Goal: Task Accomplishment & Management: Use online tool/utility

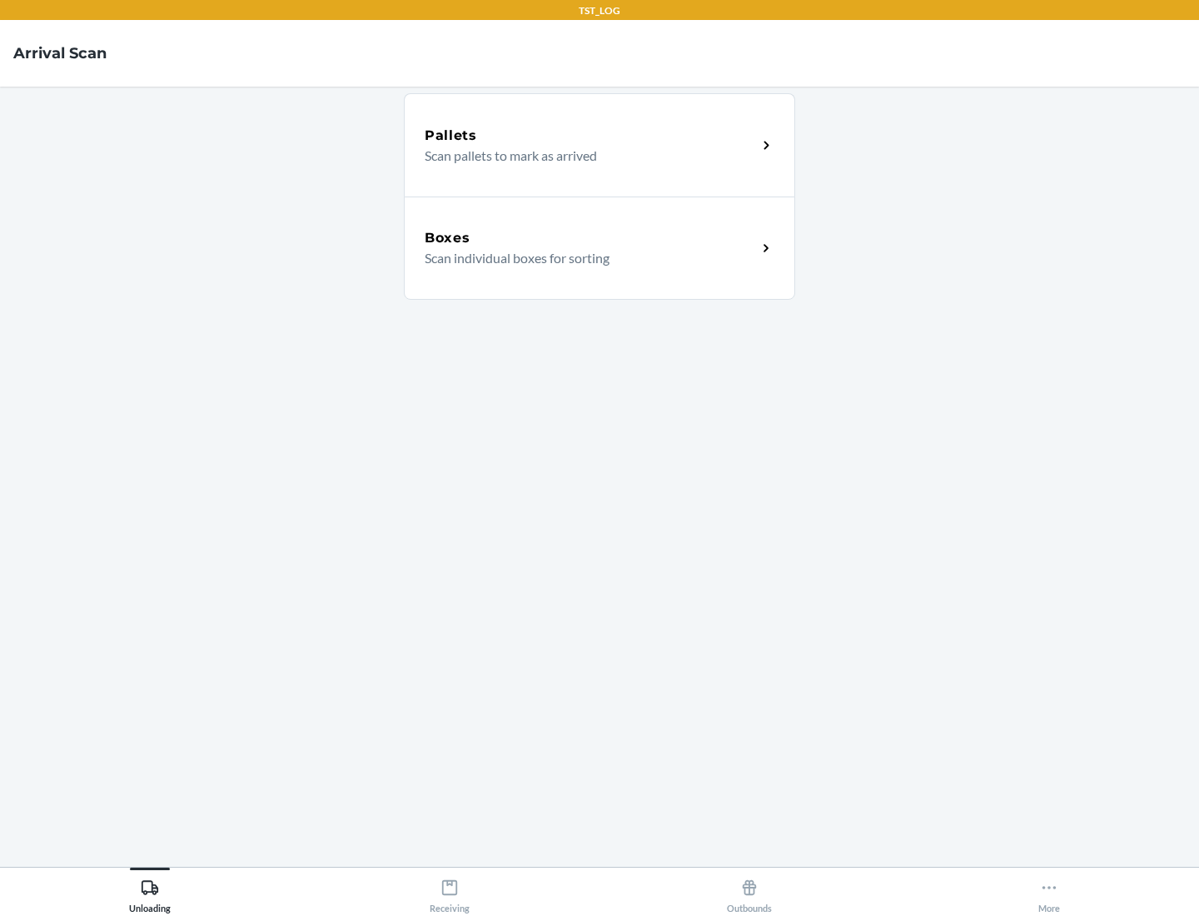
click at [590, 238] on div "Boxes" at bounding box center [591, 238] width 332 height 20
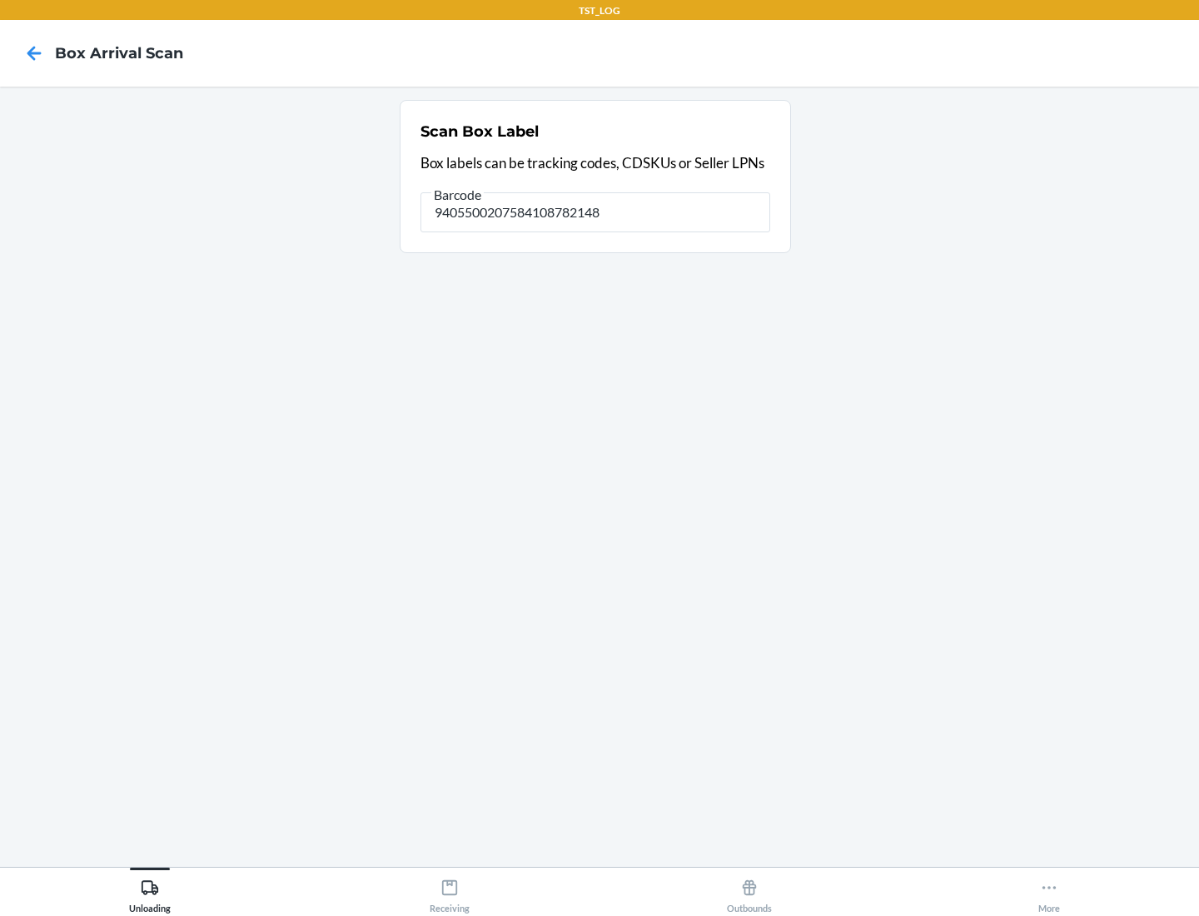
type input "9405500207584108782148"
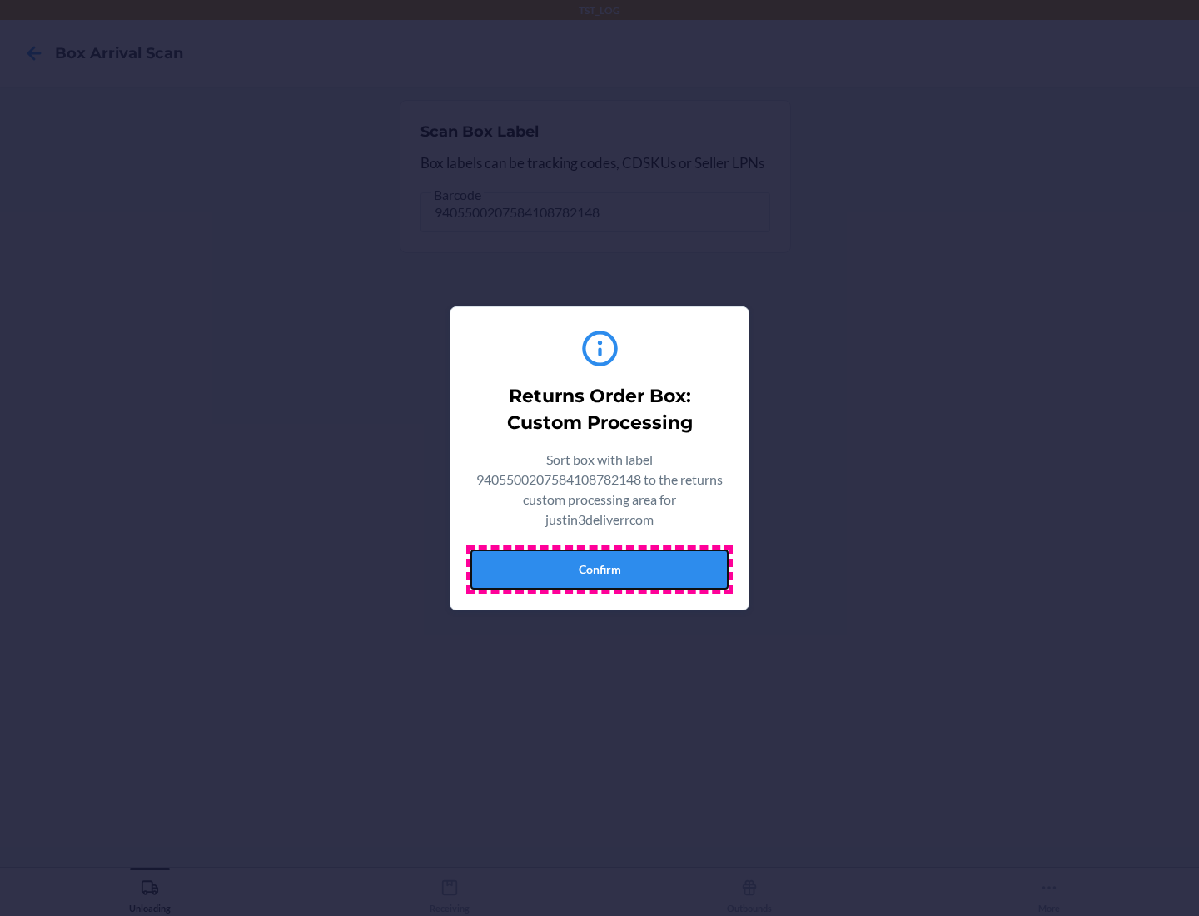
click at [599, 569] on button "Confirm" at bounding box center [599, 570] width 258 height 40
